Goal: Navigation & Orientation: Find specific page/section

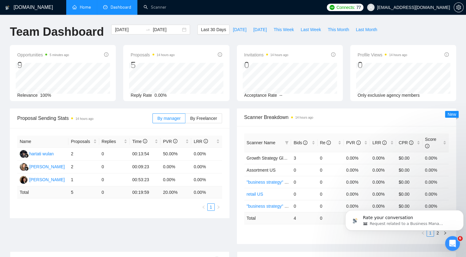
click at [84, 5] on link "Home" at bounding box center [81, 7] width 18 height 5
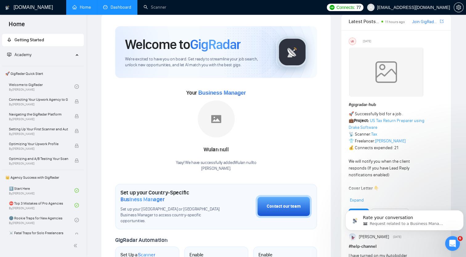
scroll to position [5, 0]
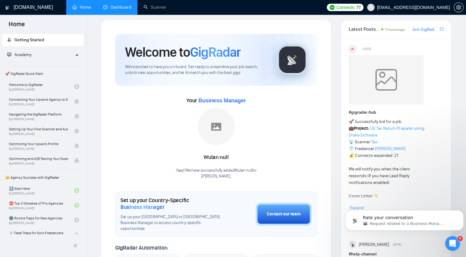
click at [120, 7] on link "Dashboard" at bounding box center [117, 7] width 28 height 5
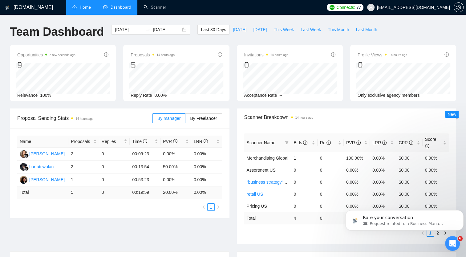
click at [75, 6] on link "Home" at bounding box center [81, 7] width 18 height 5
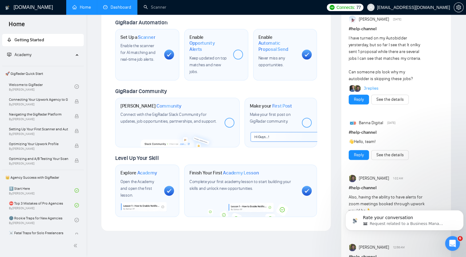
scroll to position [230, 0]
click at [240, 49] on div at bounding box center [238, 54] width 10 height 10
click at [207, 55] on span "Keep updated on top matches and new jobs." at bounding box center [207, 64] width 37 height 19
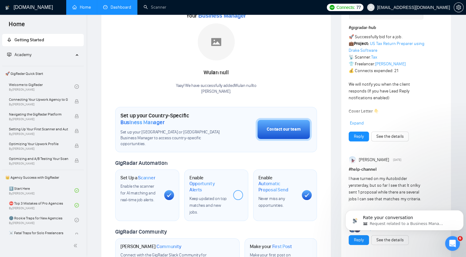
scroll to position [0, 0]
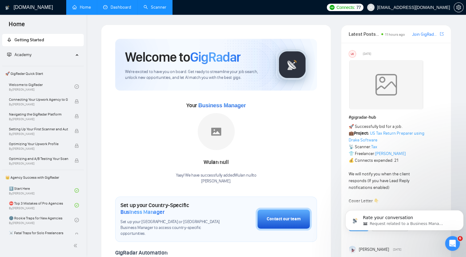
click at [161, 9] on link "Scanner" at bounding box center [154, 7] width 23 height 5
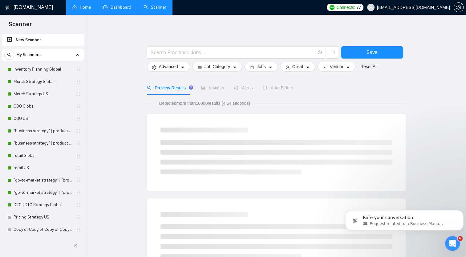
click at [118, 10] on link "Dashboard" at bounding box center [117, 7] width 28 height 5
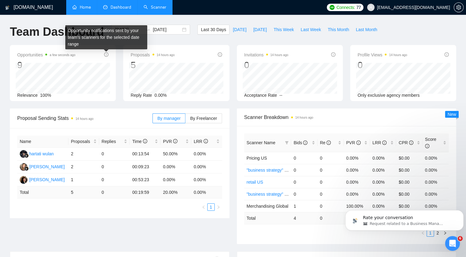
click at [106, 55] on icon "info-circle" at bounding box center [106, 54] width 4 height 4
click at [108, 54] on icon "info-circle" at bounding box center [106, 54] width 4 height 4
click at [104, 39] on div "Opportunity notifications sent by your team's scanners for the selected date ra…" at bounding box center [106, 37] width 82 height 24
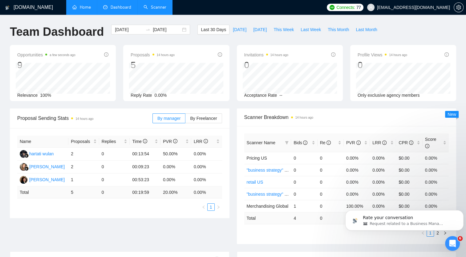
click at [87, 7] on link "Home" at bounding box center [81, 7] width 18 height 5
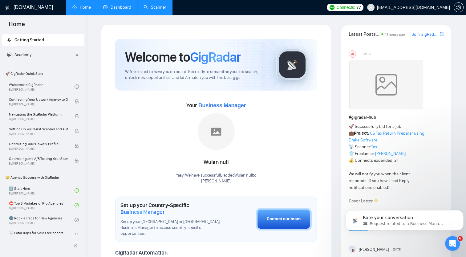
click at [157, 6] on link "Scanner" at bounding box center [154, 7] width 23 height 5
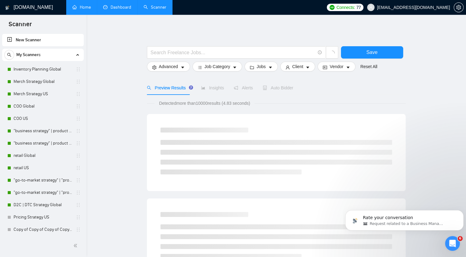
click at [119, 7] on link "Dashboard" at bounding box center [117, 7] width 28 height 5
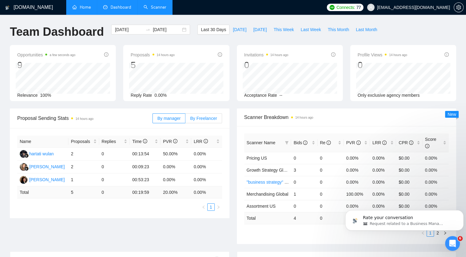
click at [205, 118] on span "By Freelancer" at bounding box center [203, 118] width 27 height 5
click at [185, 120] on input "By Freelancer" at bounding box center [185, 120] width 0 height 0
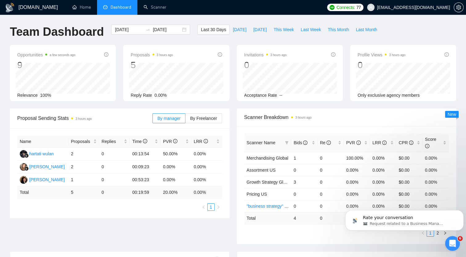
click at [35, 8] on h1 "[DOMAIN_NAME]" at bounding box center [37, 7] width 39 height 15
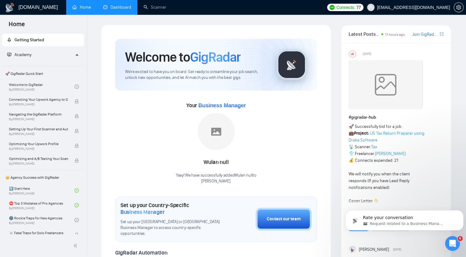
click at [122, 5] on link "Dashboard" at bounding box center [117, 7] width 28 height 5
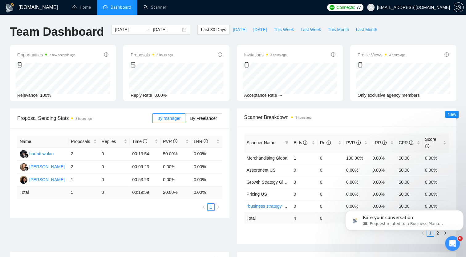
click at [31, 8] on h1 "[DOMAIN_NAME]" at bounding box center [37, 7] width 39 height 15
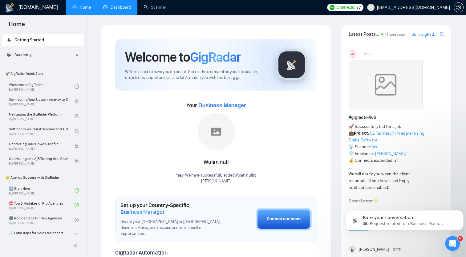
click at [81, 9] on link "Home" at bounding box center [81, 7] width 18 height 5
click at [421, 7] on span "[EMAIL_ADDRESS][DOMAIN_NAME]" at bounding box center [413, 7] width 73 height 0
click at [459, 9] on icon "setting" at bounding box center [458, 7] width 5 height 5
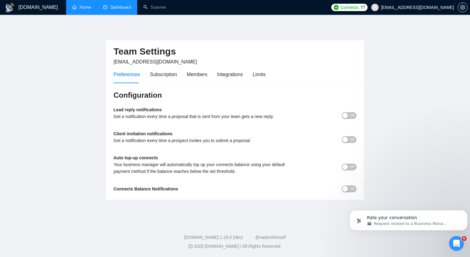
click at [350, 116] on span "Off" at bounding box center [352, 115] width 5 height 7
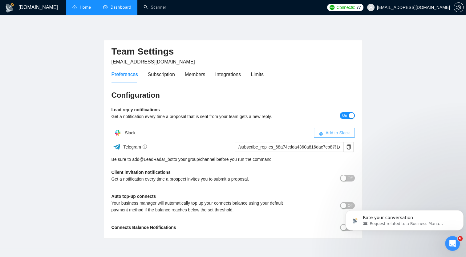
click at [336, 132] on span "Add to Slack" at bounding box center [337, 132] width 24 height 7
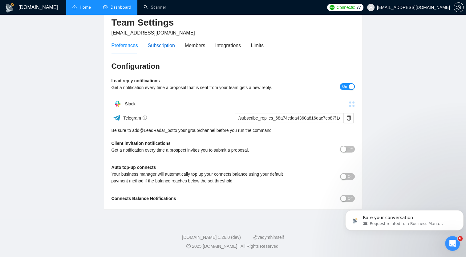
click at [162, 43] on div "Subscription" at bounding box center [161, 46] width 27 height 8
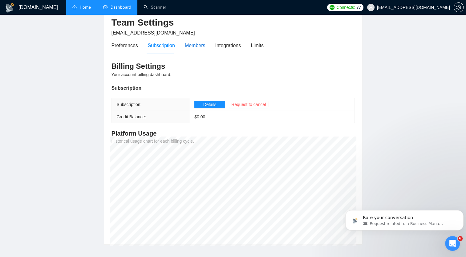
click at [195, 46] on div "Members" at bounding box center [195, 46] width 21 height 8
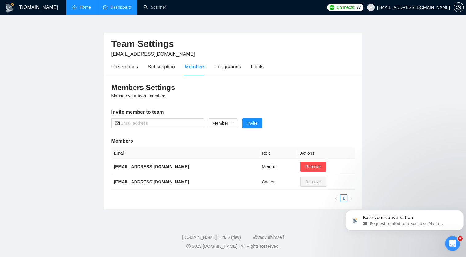
scroll to position [7, 0]
click at [229, 68] on div "Integrations" at bounding box center [228, 67] width 26 height 8
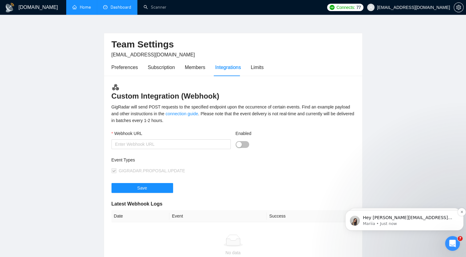
click at [387, 216] on p "Hey carolynmacbainwaldo@gmail.com, Do you want to learn how to integrate GigRad…" at bounding box center [409, 217] width 93 height 6
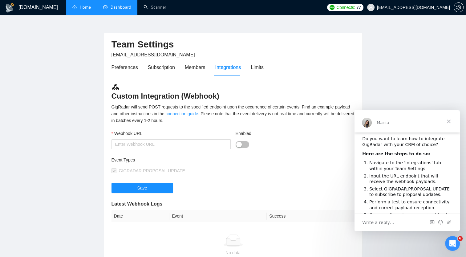
scroll to position [6, 0]
click at [79, 7] on link "Home" at bounding box center [81, 7] width 18 height 5
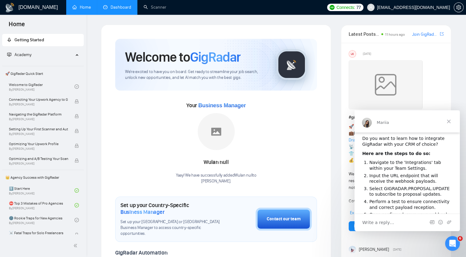
click at [124, 8] on link "Dashboard" at bounding box center [117, 7] width 28 height 5
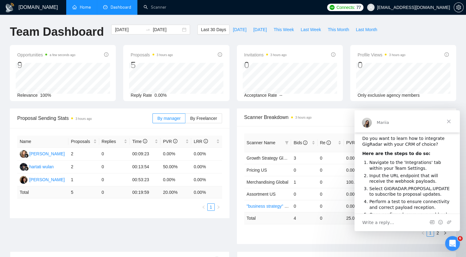
click at [79, 6] on link "Home" at bounding box center [81, 7] width 18 height 5
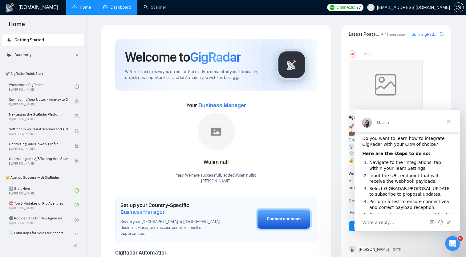
click at [448, 121] on span "Close" at bounding box center [448, 121] width 22 height 22
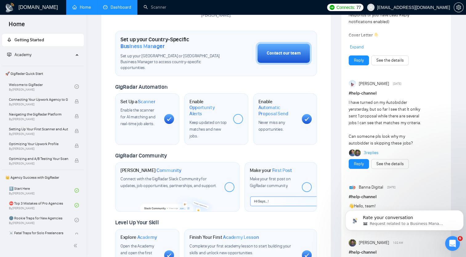
scroll to position [165, 0]
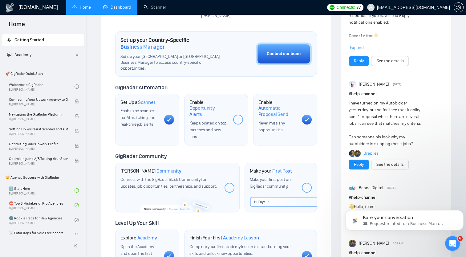
click at [239, 114] on div at bounding box center [238, 119] width 10 height 10
click at [280, 50] on div "Contact our team" at bounding box center [283, 53] width 34 height 7
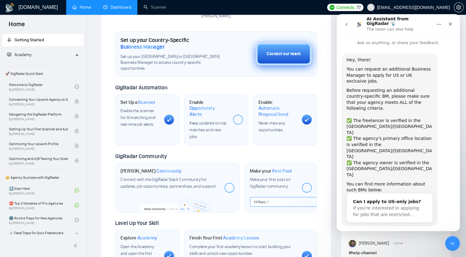
scroll to position [4, 0]
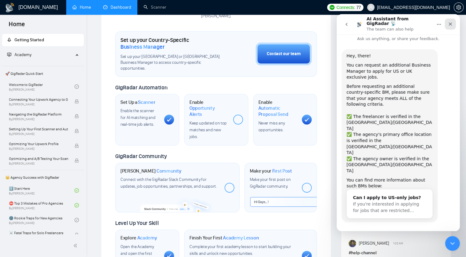
click at [450, 22] on icon "Close" at bounding box center [449, 23] width 3 height 3
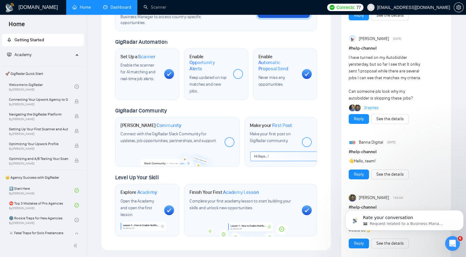
scroll to position [210, 0]
click at [371, 107] on link "3 replies" at bounding box center [370, 108] width 15 height 6
